Goal: Find specific page/section: Find specific page/section

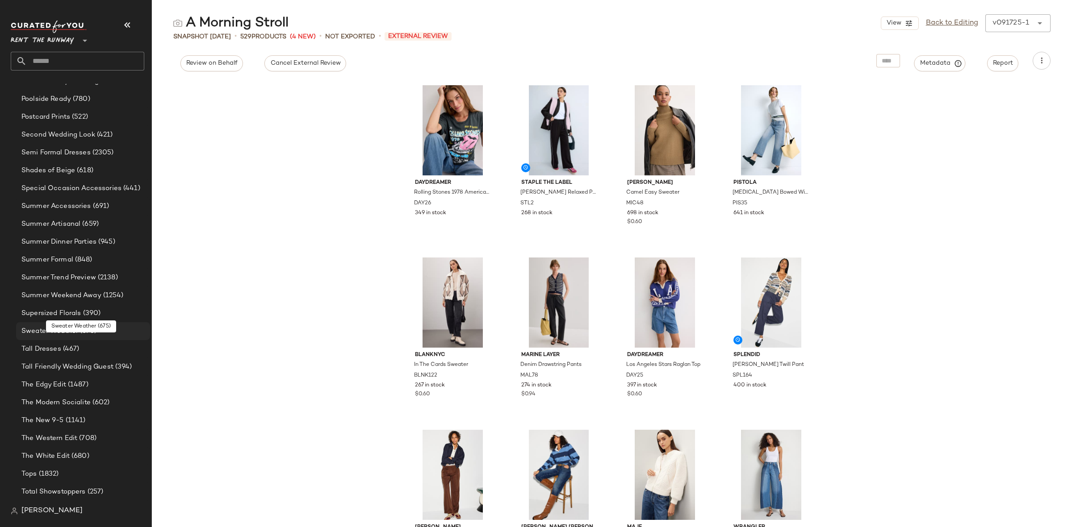
scroll to position [1556, 0]
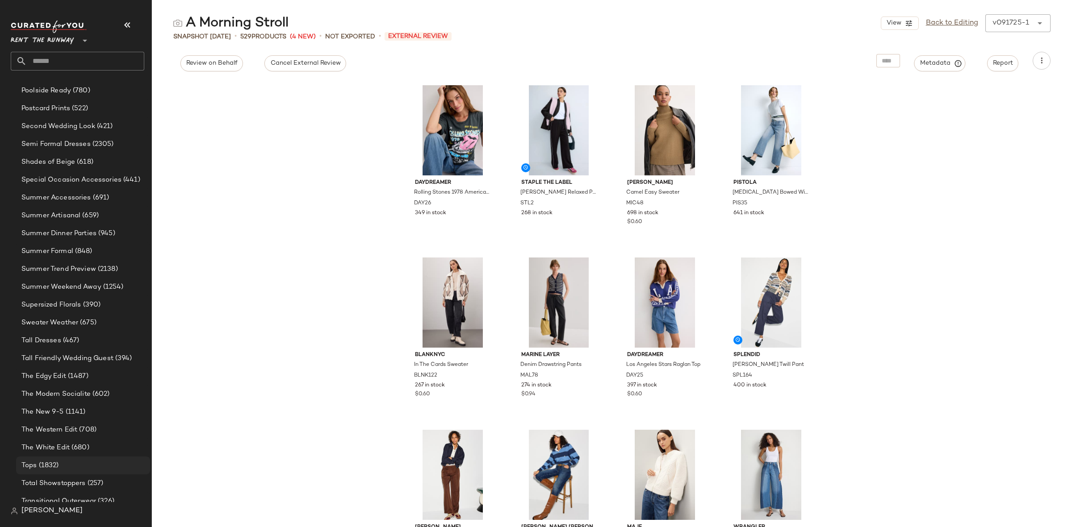
click at [50, 464] on span "(1832)" at bounding box center [48, 466] width 22 height 10
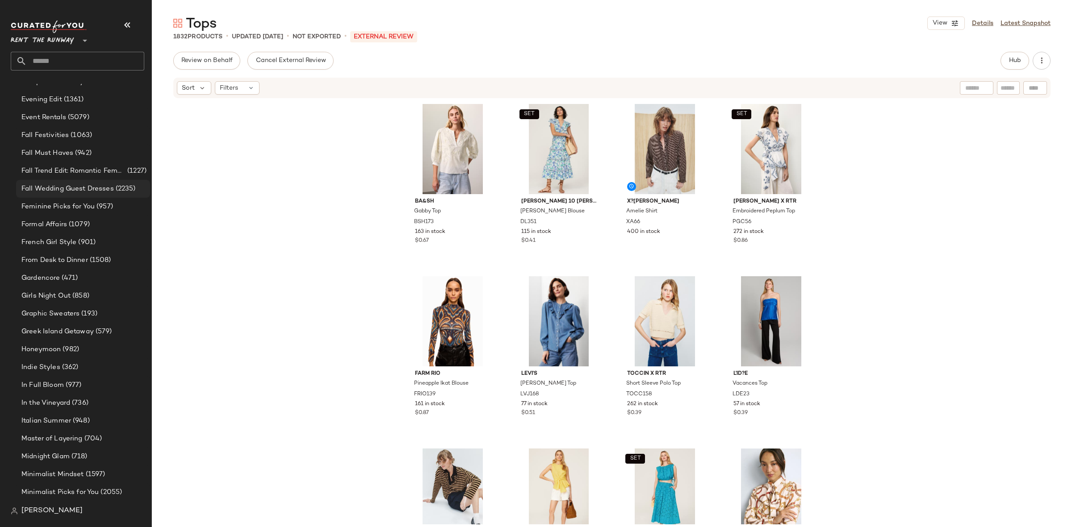
scroll to position [867, 0]
click at [92, 188] on span "Fall Wedding Guest Dresses" at bounding box center [67, 190] width 92 height 10
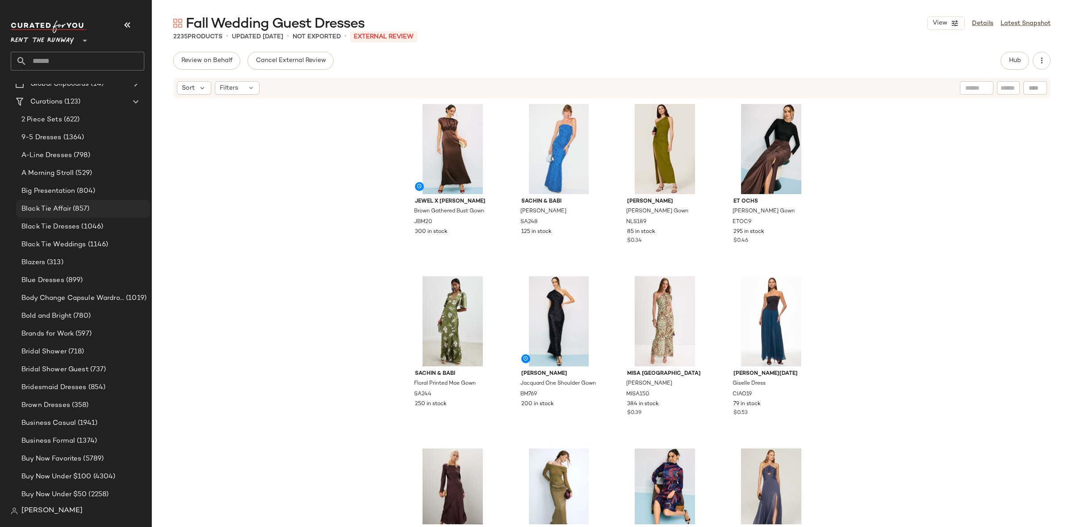
scroll to position [52, 0]
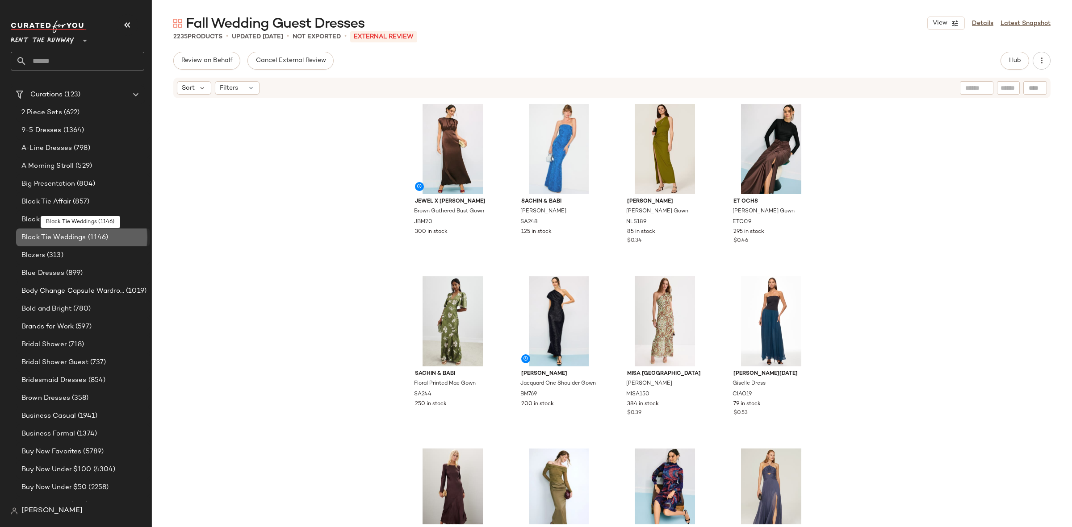
click at [87, 234] on span "(1146)" at bounding box center [97, 238] width 22 height 10
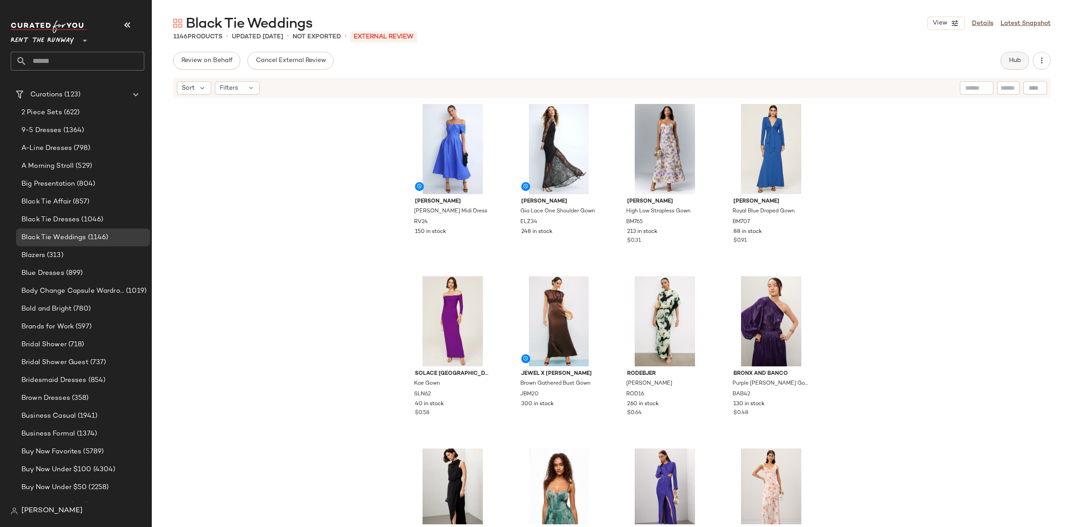
click at [1004, 71] on div "Review on Behalf Cancel External Review Hub Sort Filters [PERSON_NAME] [PERSON_…" at bounding box center [612, 308] width 920 height 513
click at [1015, 54] on button "Hub" at bounding box center [1014, 61] width 29 height 18
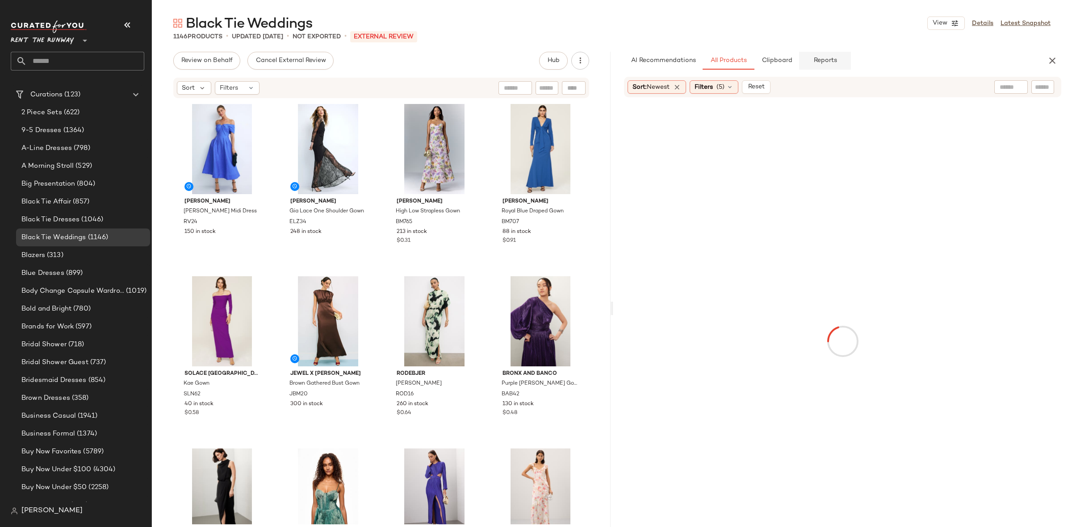
click at [837, 62] on button "Reports" at bounding box center [825, 61] width 52 height 18
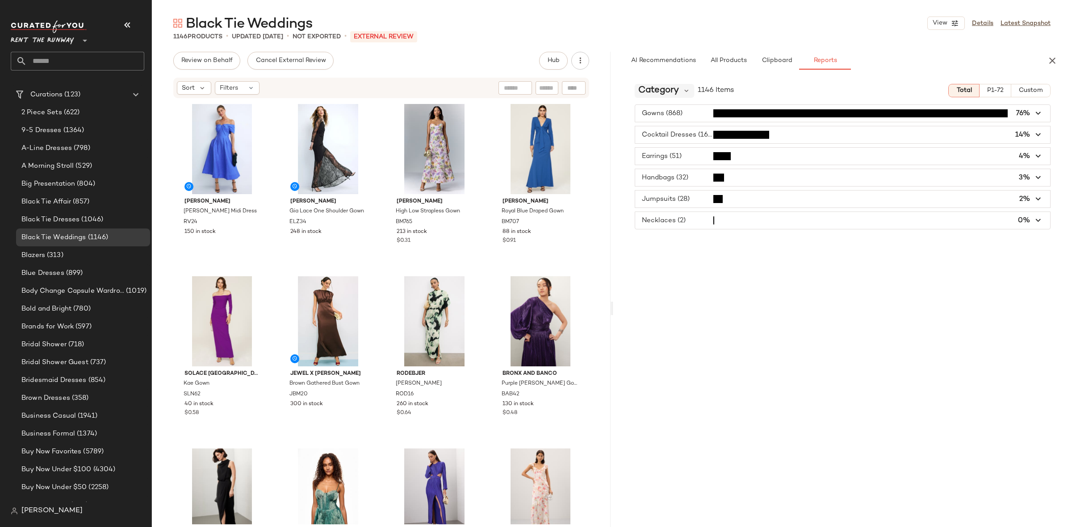
click at [673, 86] on span "Category" at bounding box center [658, 90] width 41 height 13
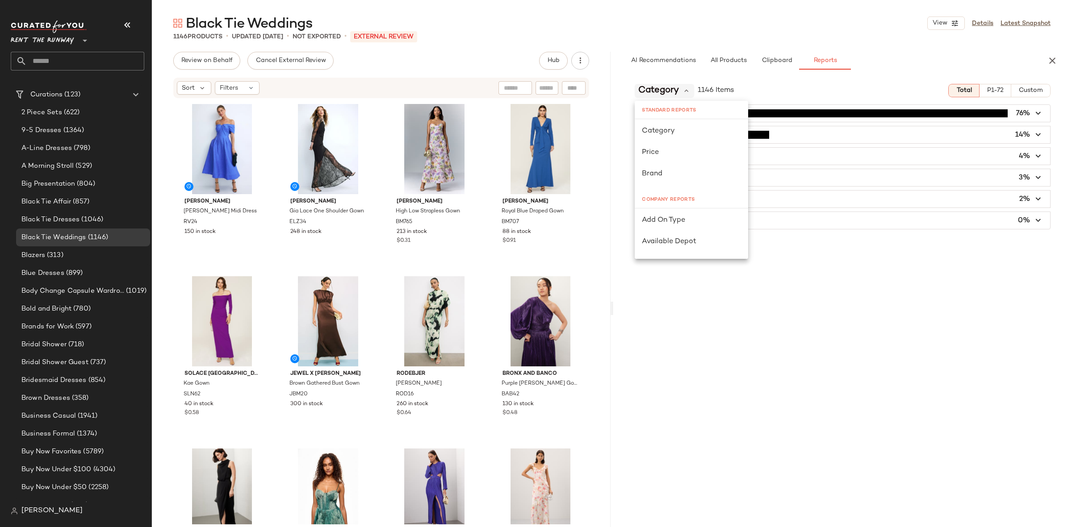
click at [673, 86] on span "Category" at bounding box center [658, 90] width 41 height 13
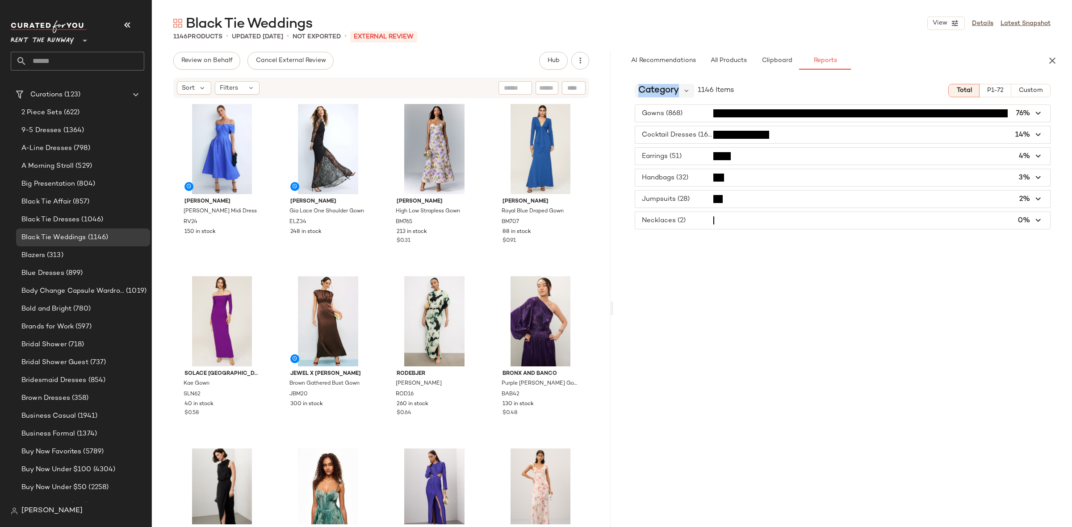
click at [673, 86] on span "Category" at bounding box center [658, 90] width 41 height 13
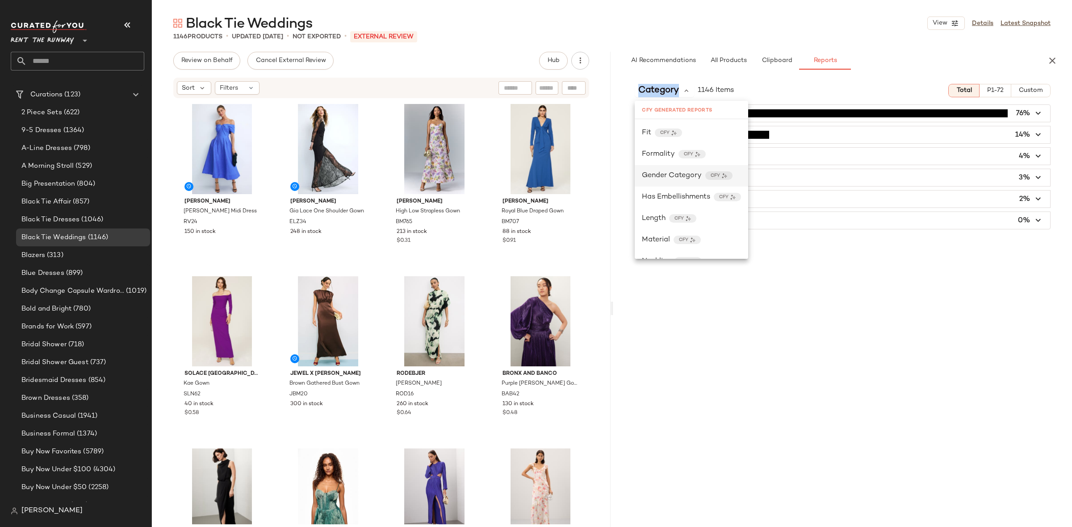
scroll to position [836, 0]
click at [664, 149] on span "Formality" at bounding box center [658, 152] width 33 height 11
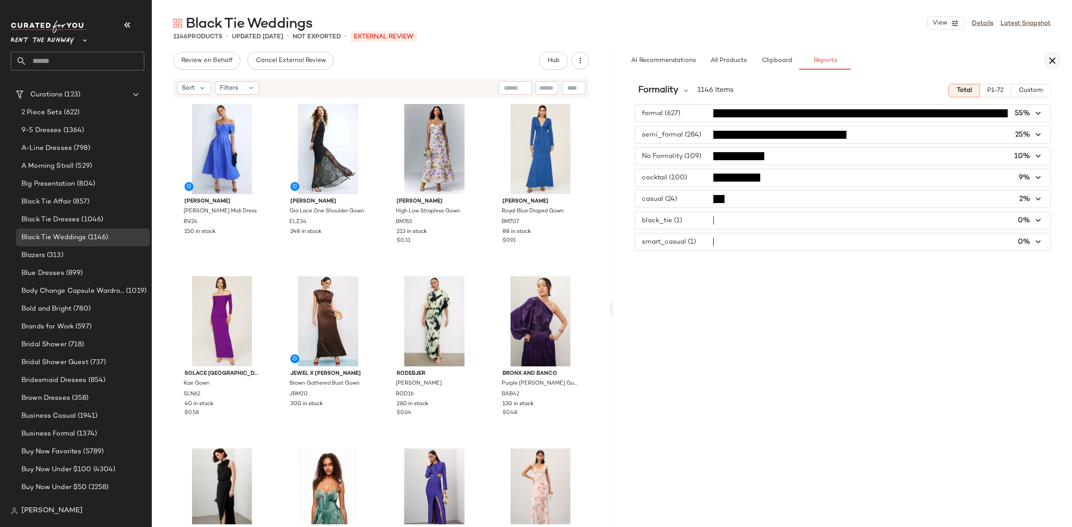
click at [1055, 63] on icon "button" at bounding box center [1052, 60] width 11 height 11
